Goal: Task Accomplishment & Management: Use online tool/utility

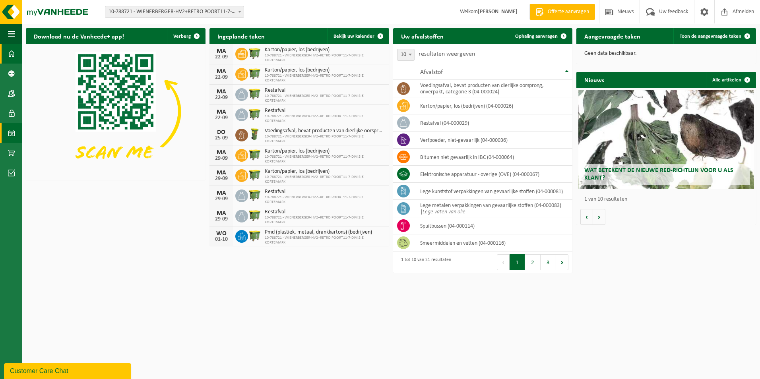
click at [15, 131] on span at bounding box center [11, 133] width 7 height 20
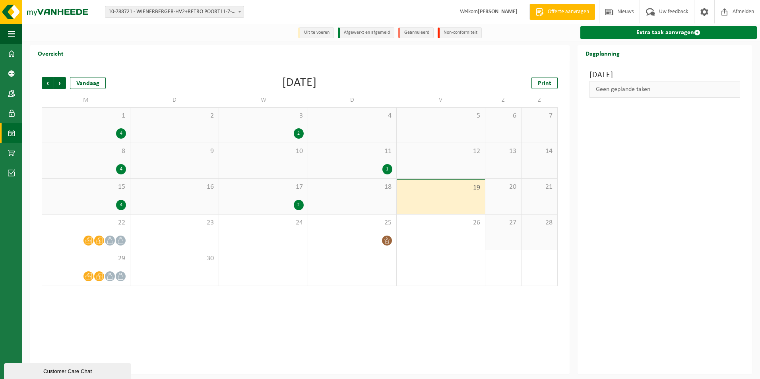
click at [607, 33] on link "Extra taak aanvragen" at bounding box center [668, 32] width 176 height 13
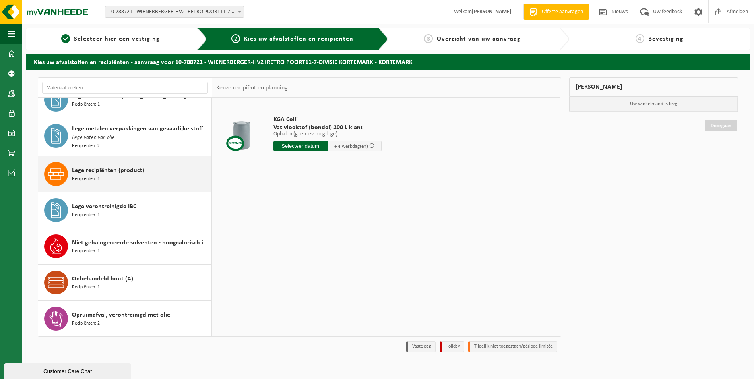
scroll to position [278, 0]
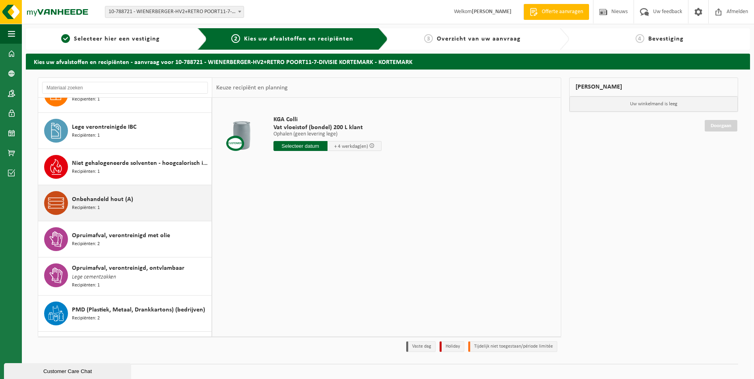
click at [109, 197] on span "Onbehandeld hout (A)" at bounding box center [102, 200] width 61 height 10
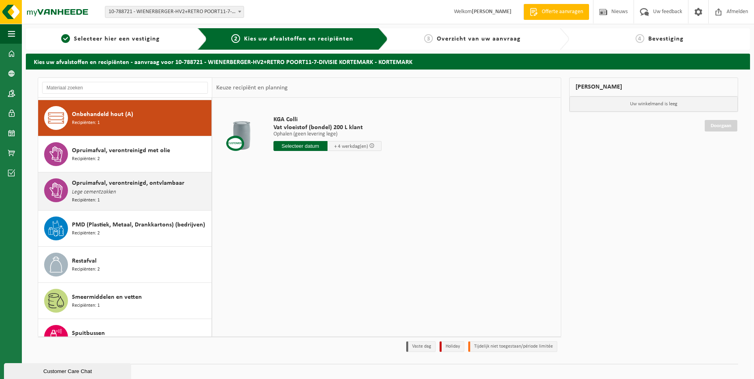
scroll to position [363, 0]
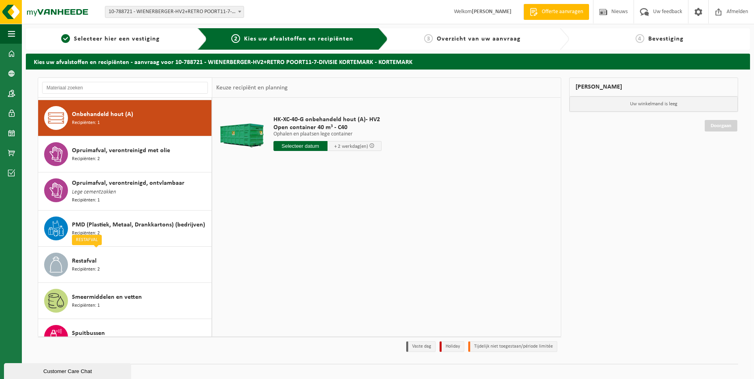
click at [285, 147] on input "text" at bounding box center [300, 146] width 54 height 10
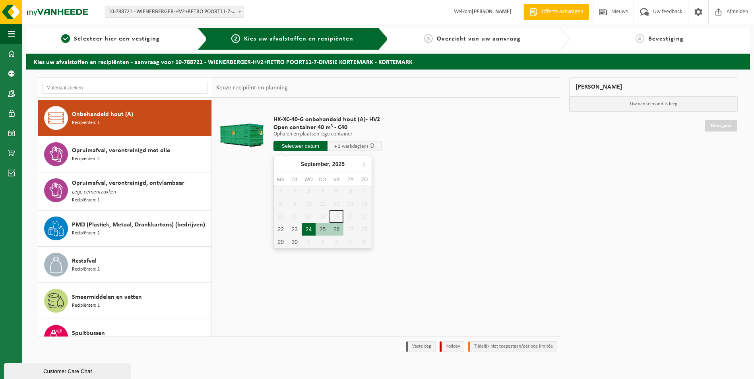
click at [304, 229] on div "24" at bounding box center [309, 229] width 14 height 13
type input "Van 2025-09-24"
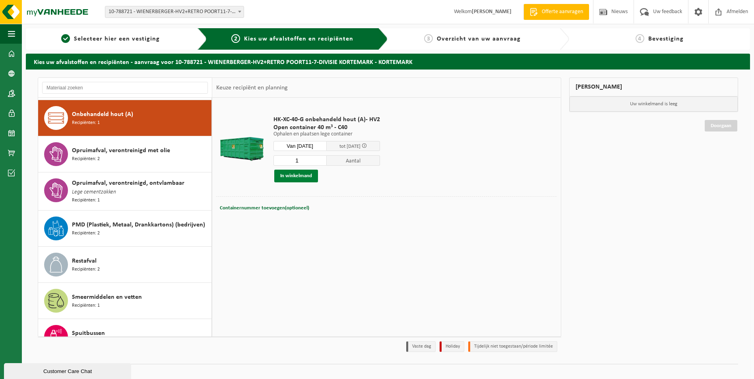
click at [307, 173] on button "In winkelmand" at bounding box center [296, 176] width 44 height 13
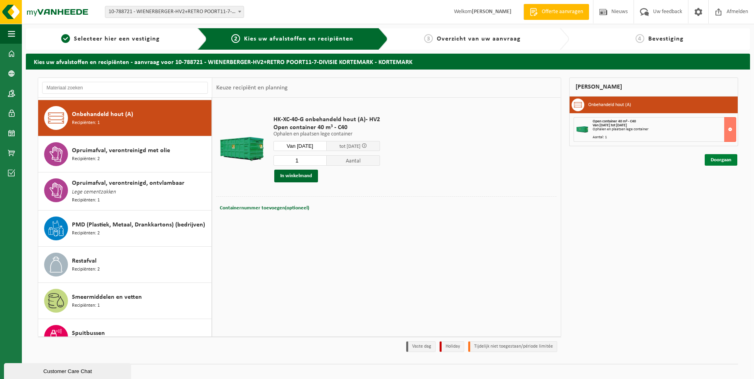
click at [717, 164] on link "Doorgaan" at bounding box center [721, 160] width 33 height 12
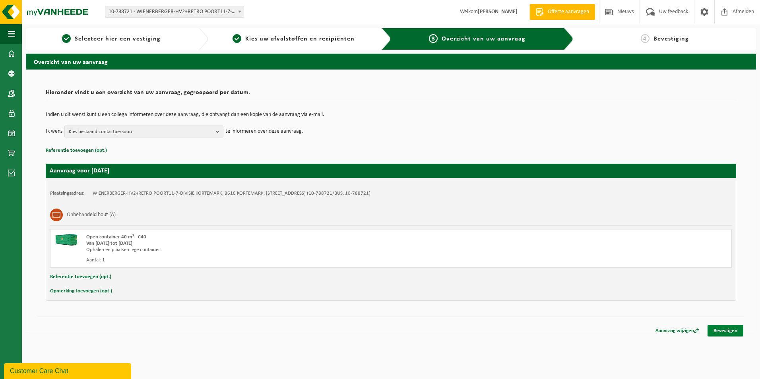
click at [734, 326] on link "Bevestigen" at bounding box center [726, 331] width 36 height 12
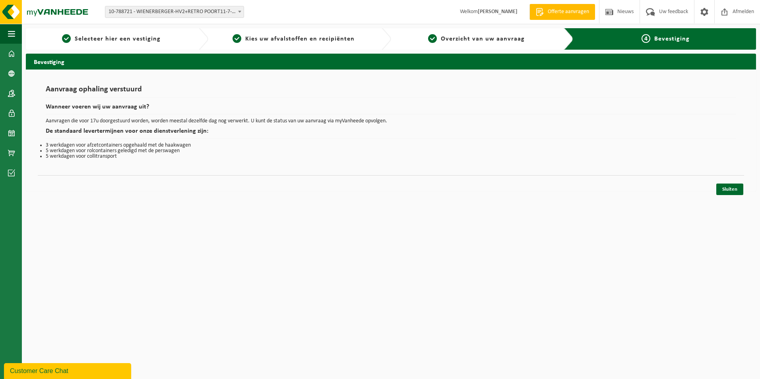
click at [712, 186] on div "Aanvraag ophaling verstuurd Wanneer voeren wij uw aanvraag uit? Aanvragen die v…" at bounding box center [391, 131] width 730 height 122
